Goal: Information Seeking & Learning: Find specific fact

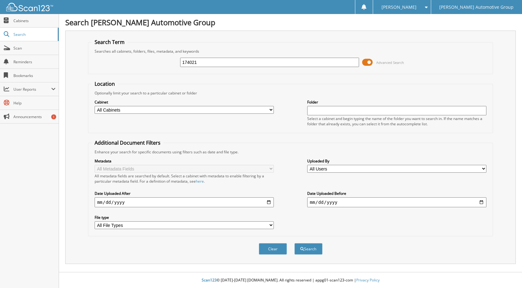
type input "174021"
click at [294, 243] on button "Search" at bounding box center [308, 249] width 28 height 12
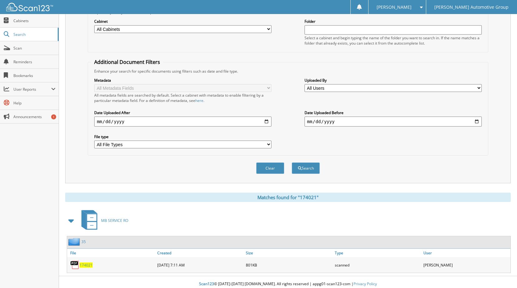
scroll to position [85, 0]
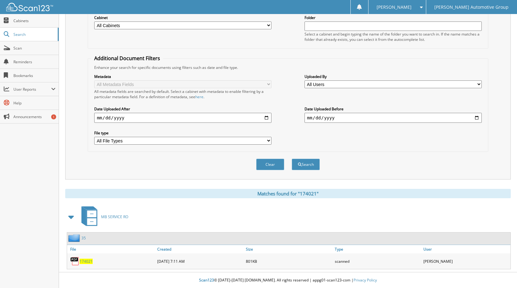
click at [89, 263] on span "174021" at bounding box center [86, 261] width 13 height 5
